Goal: Find specific page/section: Find specific page/section

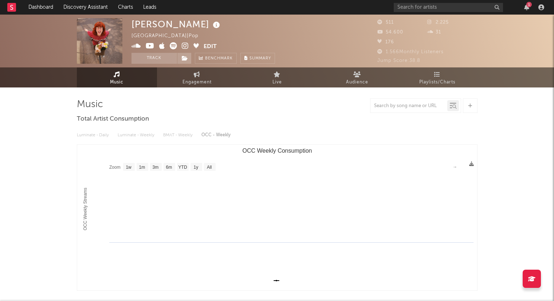
select select "1w"
click at [527, 3] on div "1" at bounding box center [528, 4] width 5 height 5
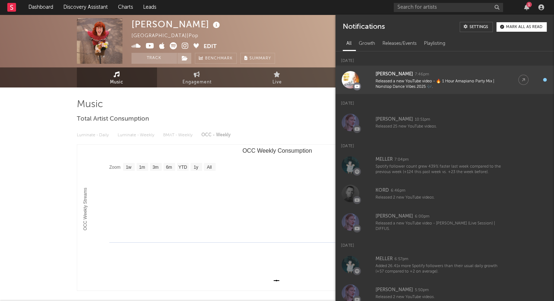
click at [458, 83] on div "Released a new YouTube video - 🔥 1 Hour Amapiano Party Mix | Nonstop Dance Vibe…" at bounding box center [439, 84] width 128 height 11
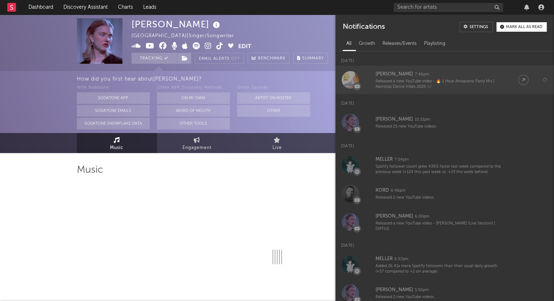
select select "6m"
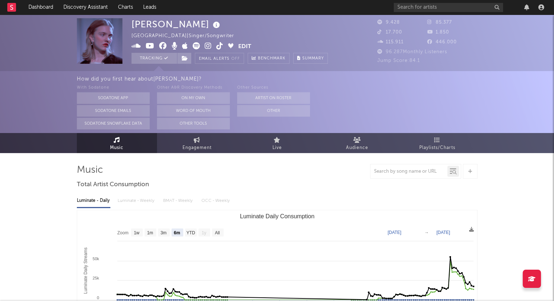
click at [524, 10] on div at bounding box center [469, 7] width 153 height 15
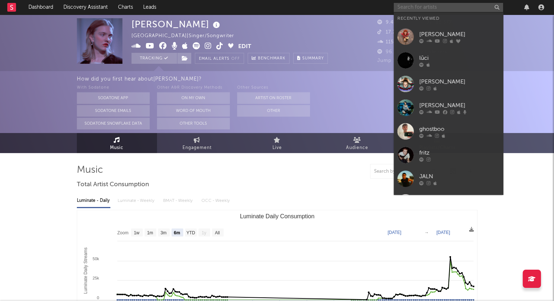
click at [403, 8] on input "text" at bounding box center [447, 7] width 109 height 9
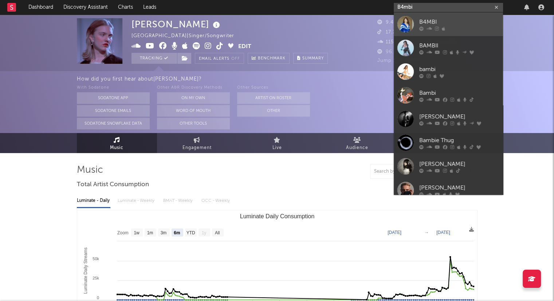
type input "B4mbi"
click at [451, 12] on link "B4MBI" at bounding box center [447, 24] width 109 height 24
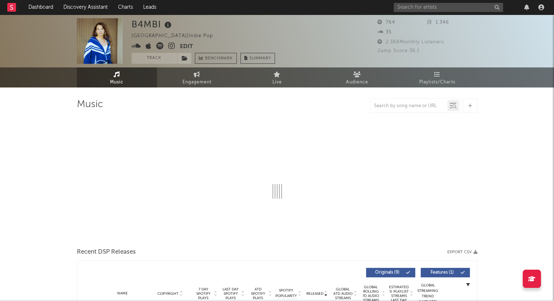
select select "6m"
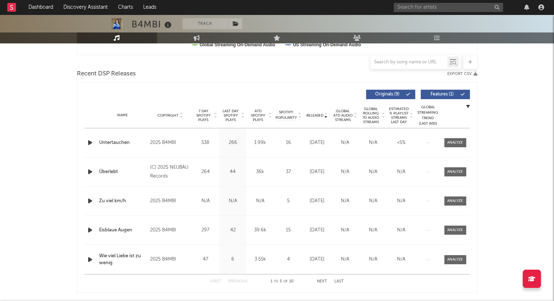
scroll to position [236, 0]
